Goal: Information Seeking & Learning: Learn about a topic

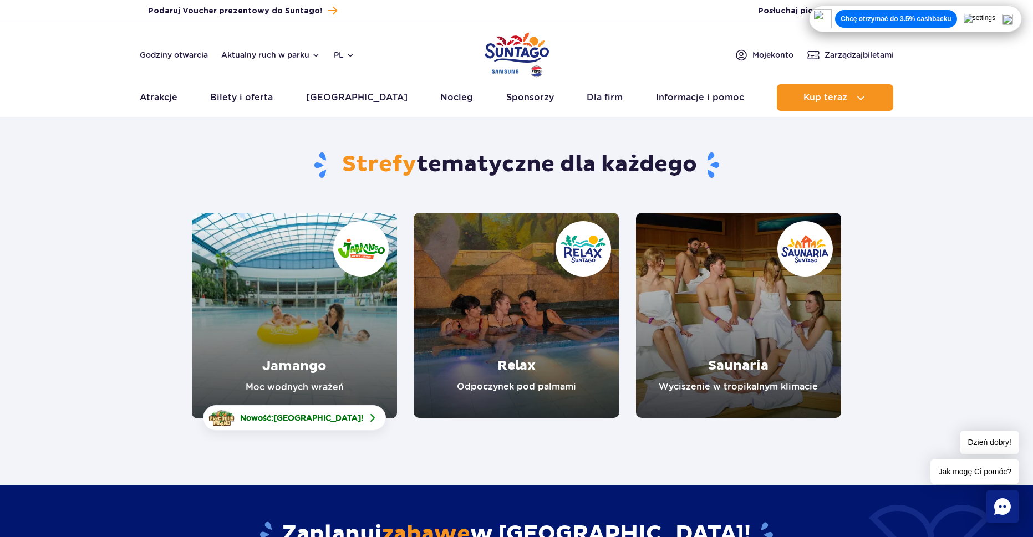
click at [1022, 18] on div "Chcę otrzymać do 3.5% cashbacku" at bounding box center [915, 19] width 213 height 27
click at [1013, 18] on img at bounding box center [1007, 19] width 11 height 11
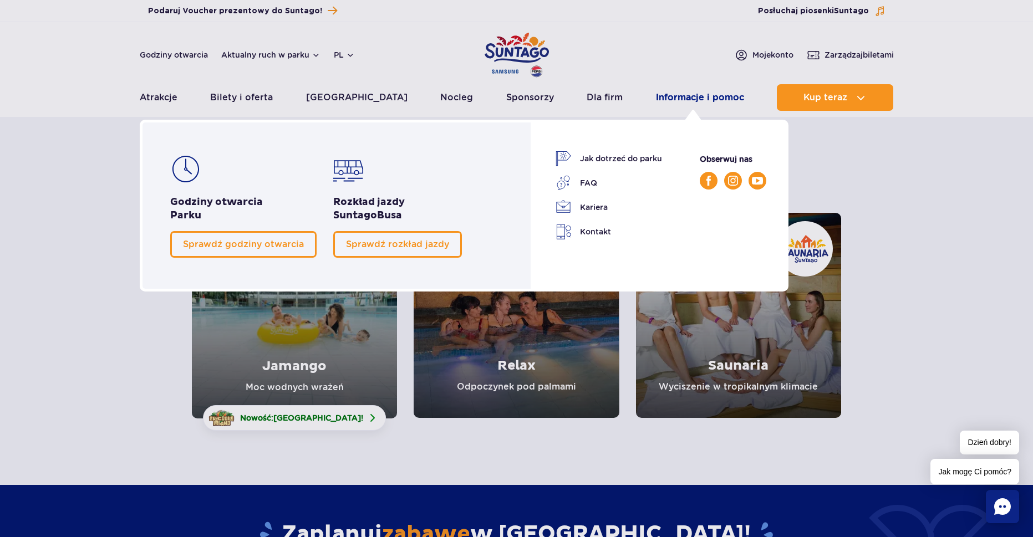
click at [673, 91] on link "Informacje i pomoc" at bounding box center [700, 97] width 88 height 27
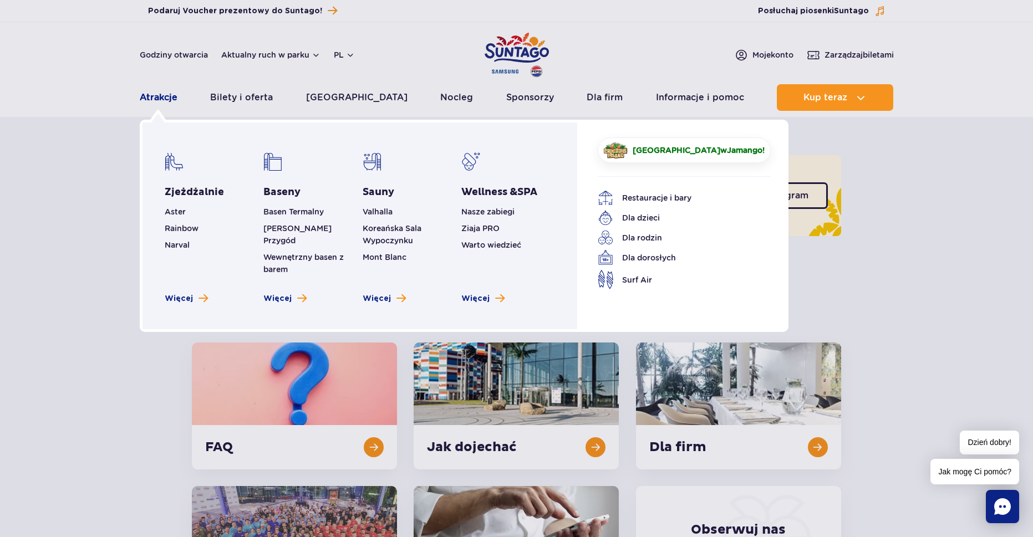
click at [170, 105] on link "Atrakcje" at bounding box center [159, 97] width 38 height 27
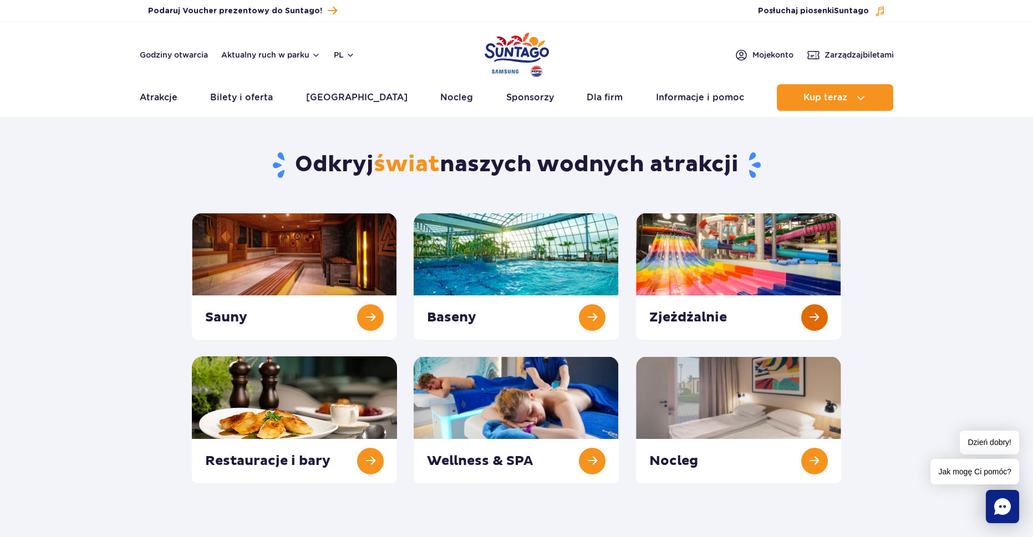
click at [768, 272] on link at bounding box center [738, 276] width 205 height 127
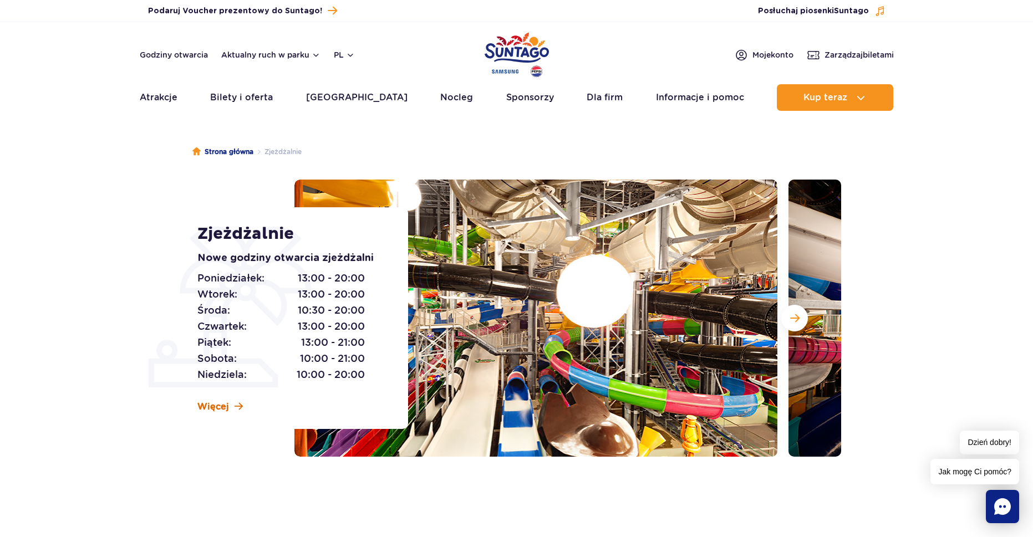
click at [207, 410] on span "Więcej" at bounding box center [213, 407] width 32 height 12
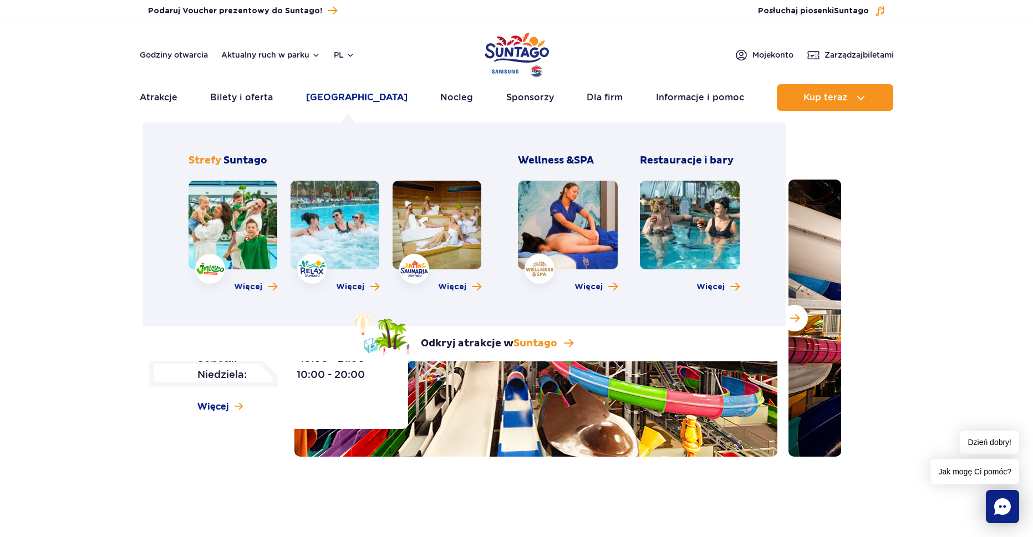
click at [348, 90] on link "[GEOGRAPHIC_DATA]" at bounding box center [356, 97] width 101 height 27
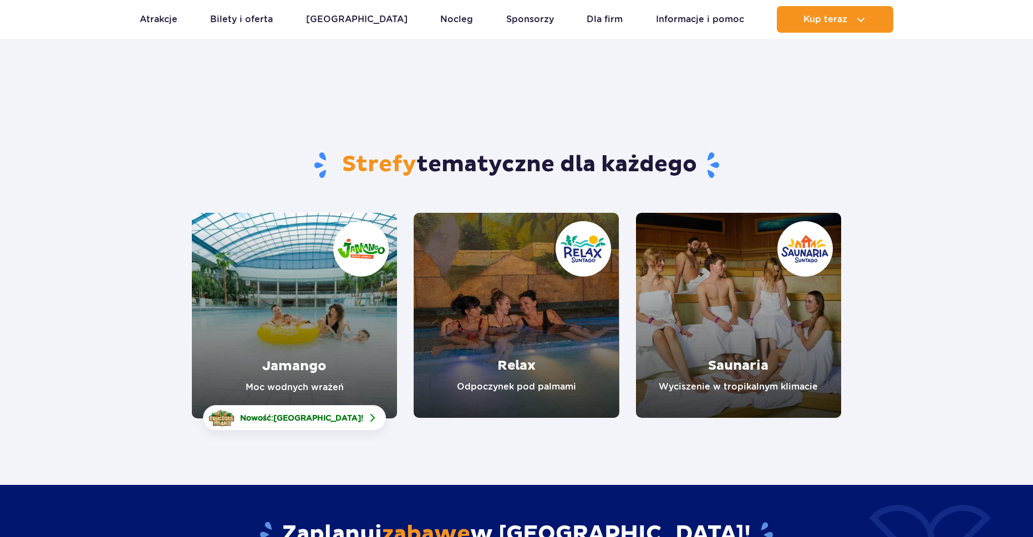
scroll to position [55, 0]
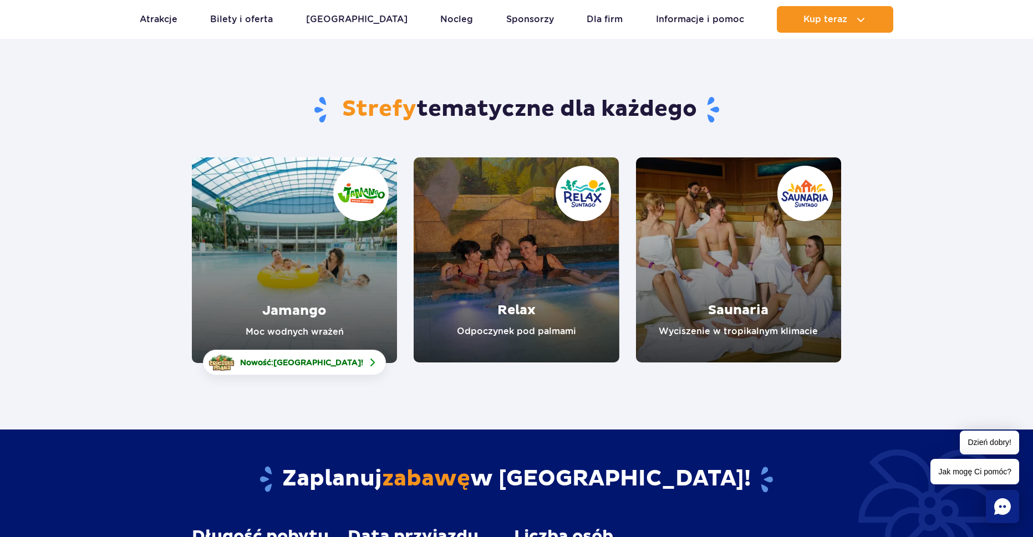
click at [357, 333] on link "Jamango" at bounding box center [294, 260] width 205 height 206
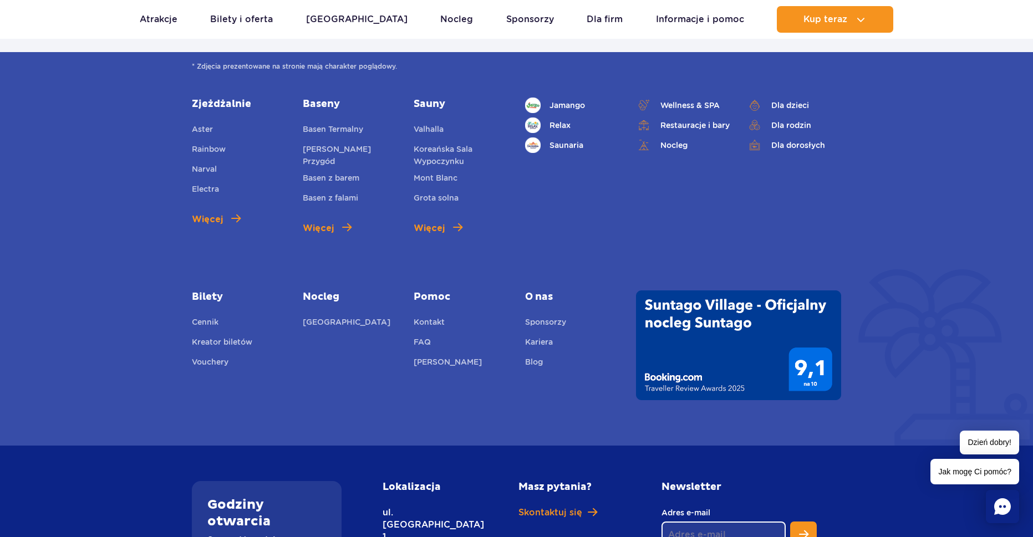
scroll to position [2802, 0]
